Goal: Find specific page/section: Find specific page/section

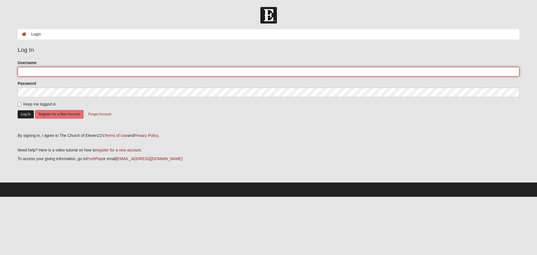
type input "katnorton"
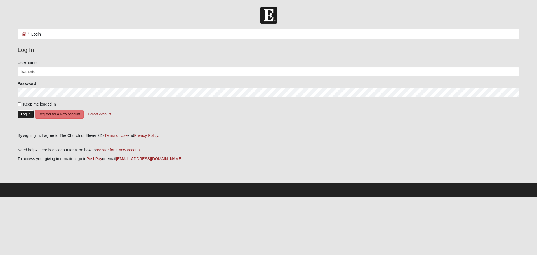
click at [26, 113] on button "Log In" at bounding box center [26, 114] width 16 height 8
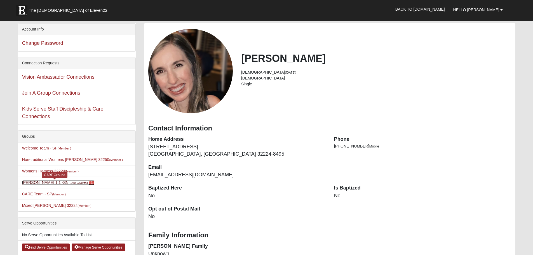
click at [69, 183] on small "(Care Giver )" at bounding box center [78, 182] width 19 height 3
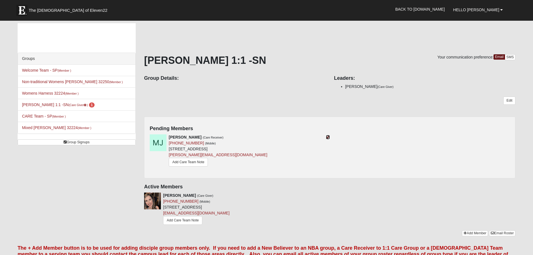
click at [327, 137] on icon at bounding box center [328, 137] width 4 height 4
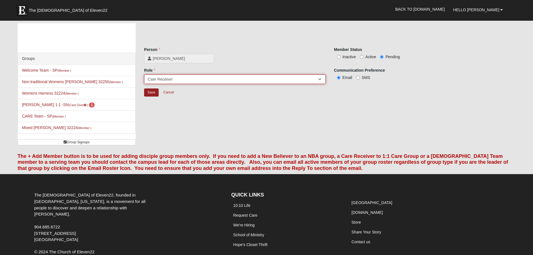
click at [196, 81] on select "Member Leader Care Giver Care Receiver Marriage Mentor Marriage Mentee" at bounding box center [235, 79] width 182 height 10
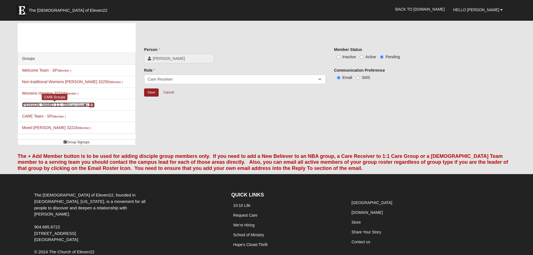
click at [31, 104] on link "Katie Norton 1:1 -SN (Care Giver ) 1" at bounding box center [58, 104] width 73 height 4
